Goal: Navigation & Orientation: Understand site structure

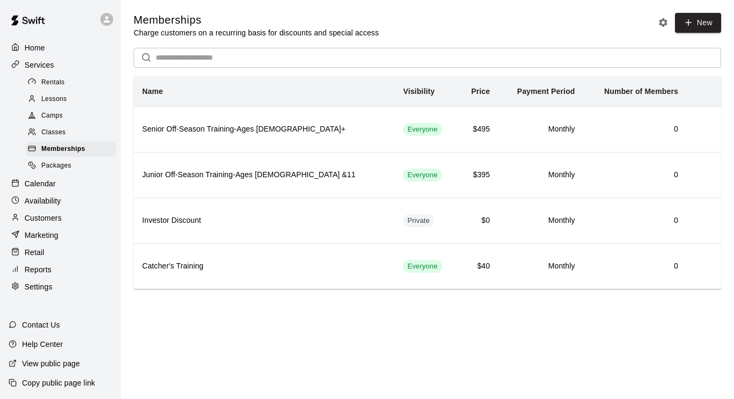
click at [47, 45] on div "Home" at bounding box center [61, 48] width 104 height 16
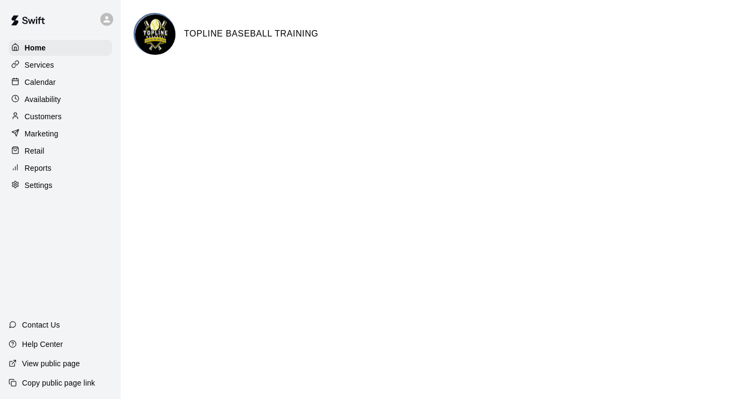
click at [60, 83] on div "Calendar" at bounding box center [61, 82] width 104 height 16
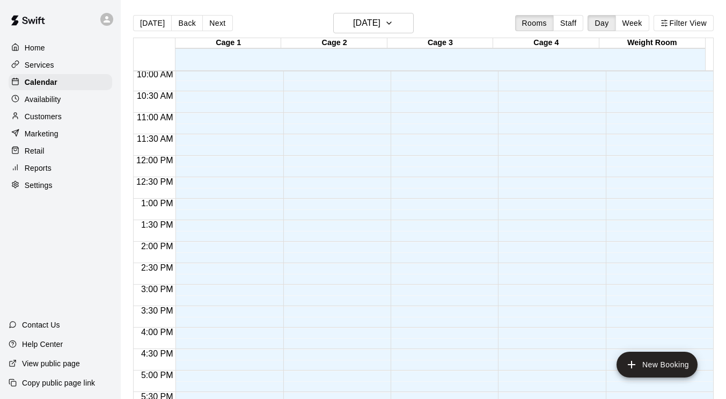
scroll to position [446, 0]
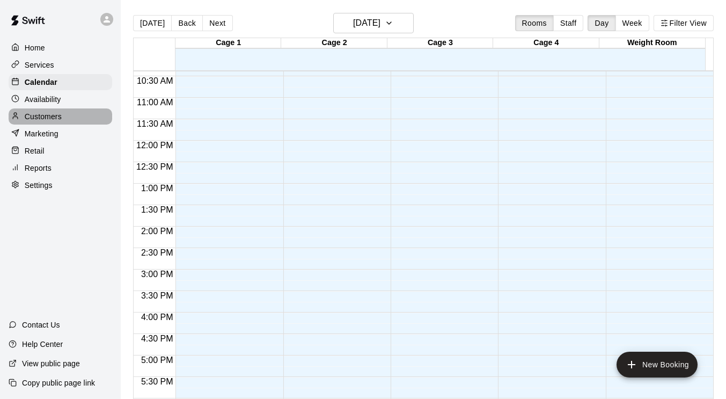
click at [36, 122] on p "Customers" at bounding box center [43, 116] width 37 height 11
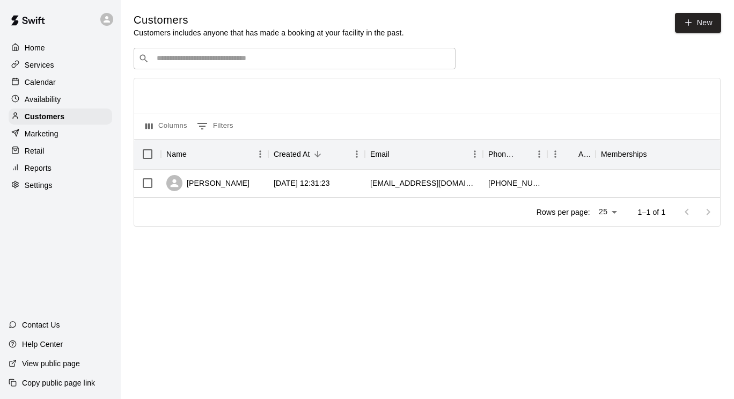
click at [63, 159] on div "Retail" at bounding box center [61, 151] width 104 height 16
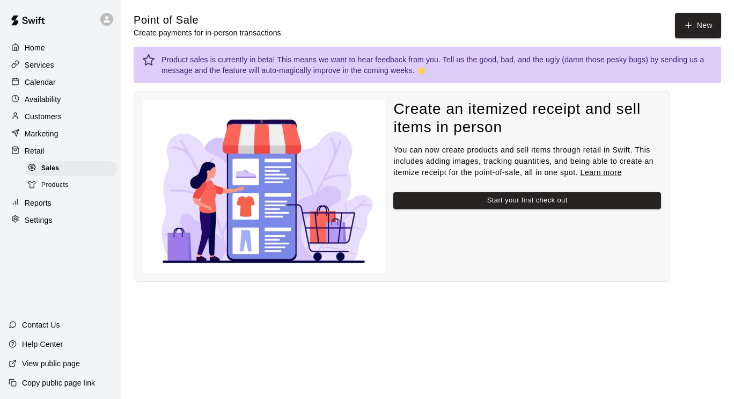
click at [68, 211] on div "Reports" at bounding box center [61, 203] width 104 height 16
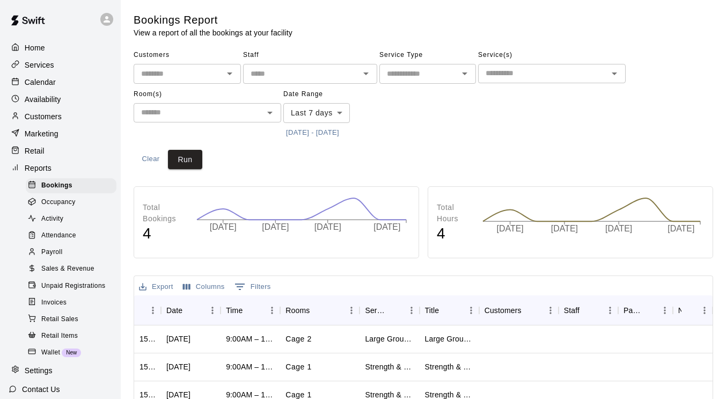
click at [48, 119] on p "Customers" at bounding box center [43, 116] width 37 height 11
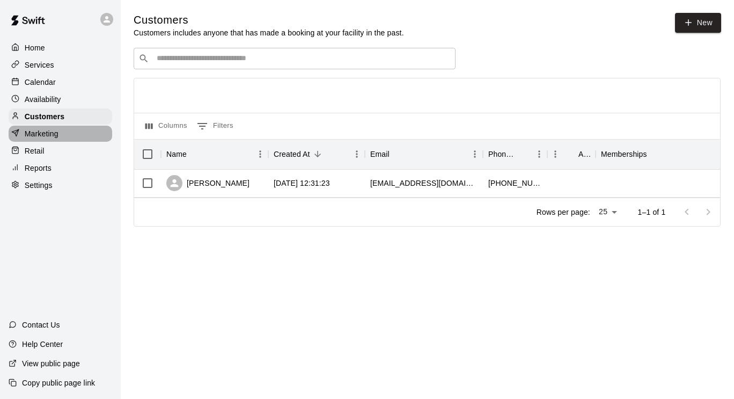
click at [48, 133] on p "Marketing" at bounding box center [42, 133] width 34 height 11
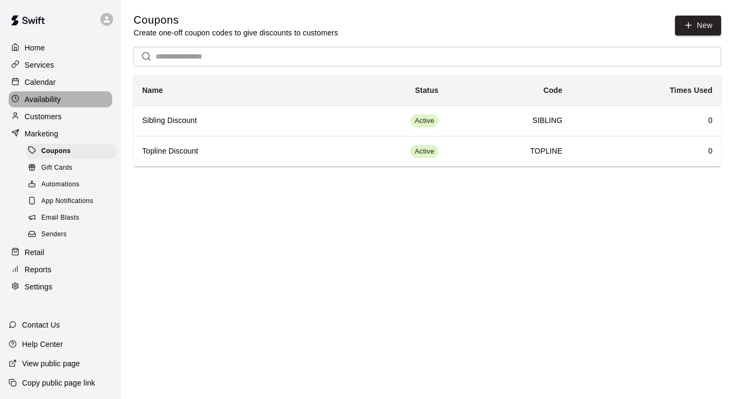
click at [41, 94] on div "Availability" at bounding box center [61, 99] width 104 height 16
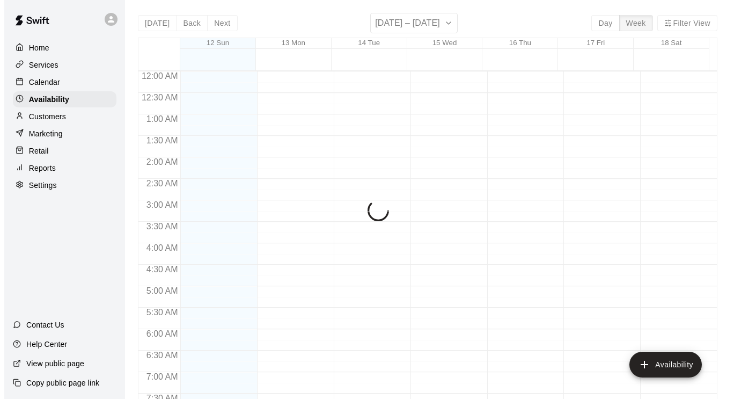
scroll to position [691, 0]
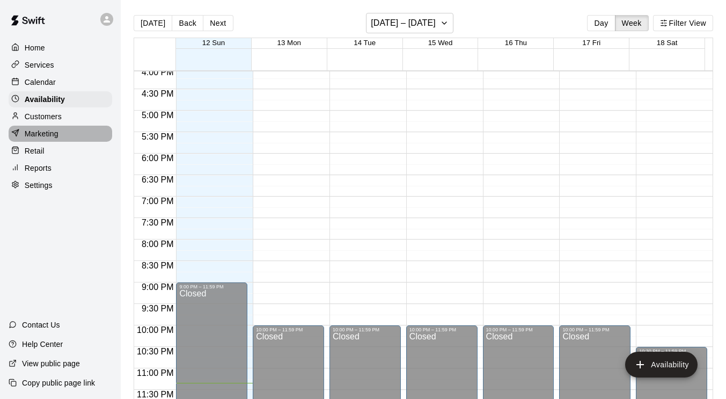
click at [49, 138] on p "Marketing" at bounding box center [42, 133] width 34 height 11
